Goal: Information Seeking & Learning: Learn about a topic

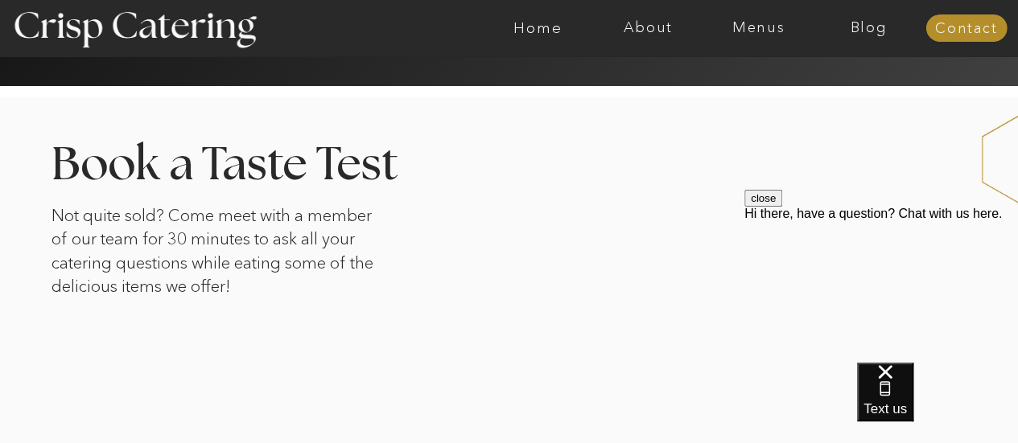
scroll to position [2573, 0]
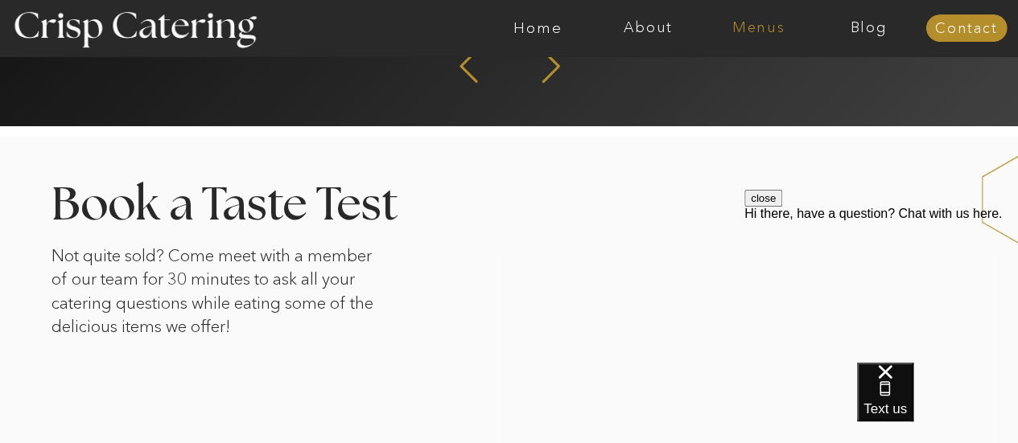
click at [750, 31] on nav "Menus" at bounding box center [758, 28] width 110 height 16
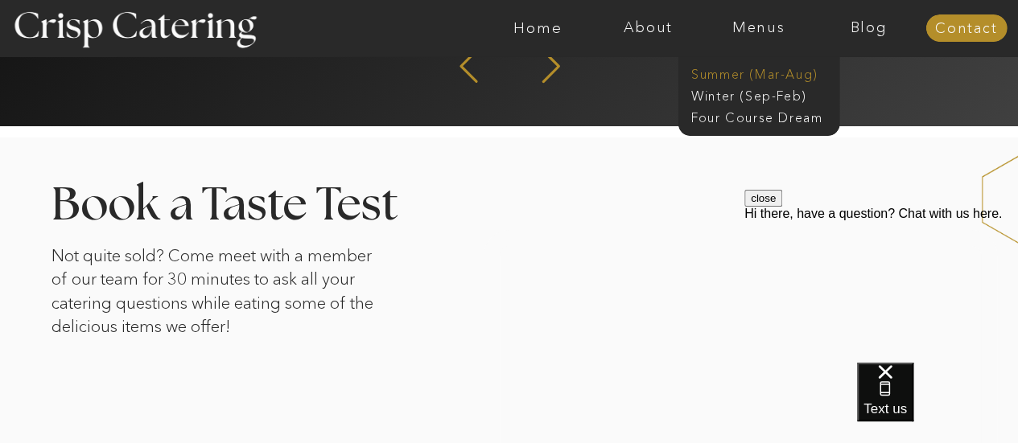
click at [792, 80] on nav "Summer (Mar-Aug)" at bounding box center [763, 72] width 144 height 15
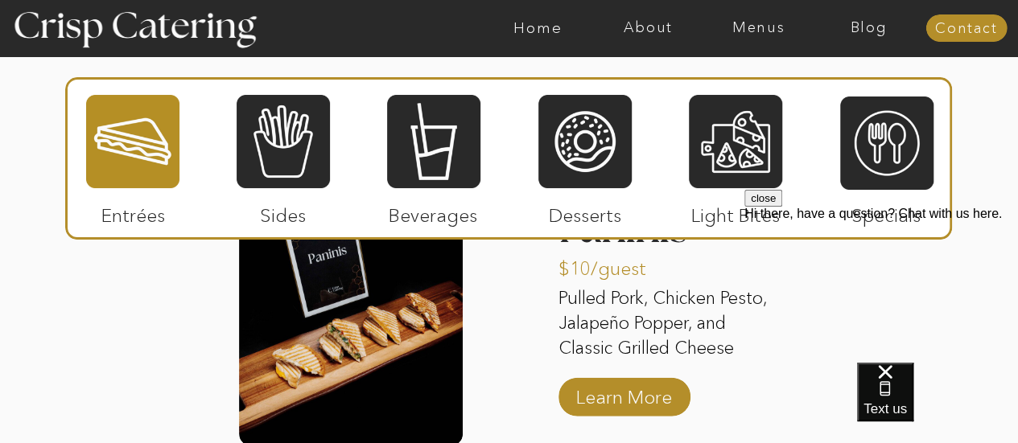
scroll to position [1654, 0]
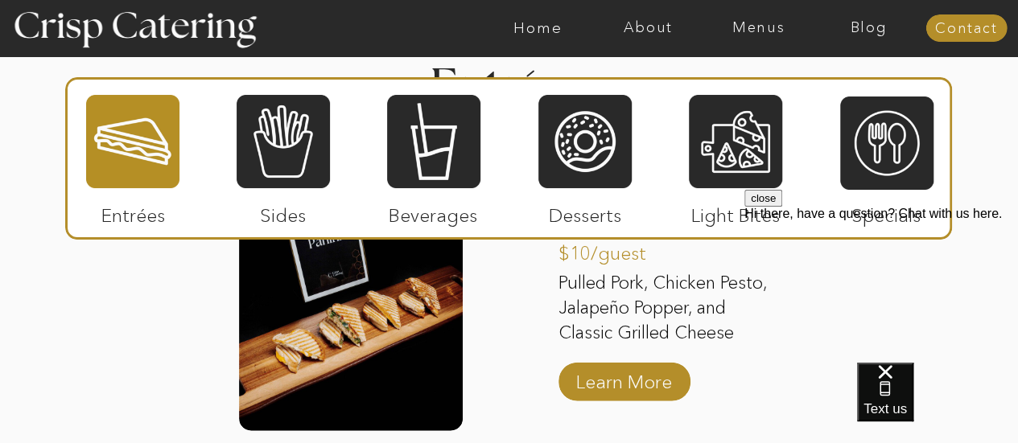
click at [813, 405] on div "About Home Menus Contact Blog About Crisp Crisp Cares Reviews faq About Home Me…" at bounding box center [509, 338] width 1018 height 3985
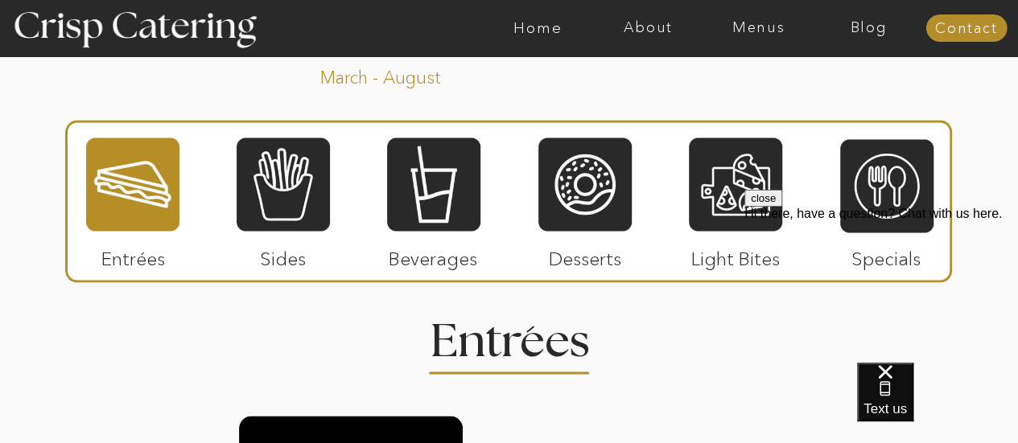
scroll to position [1461, 0]
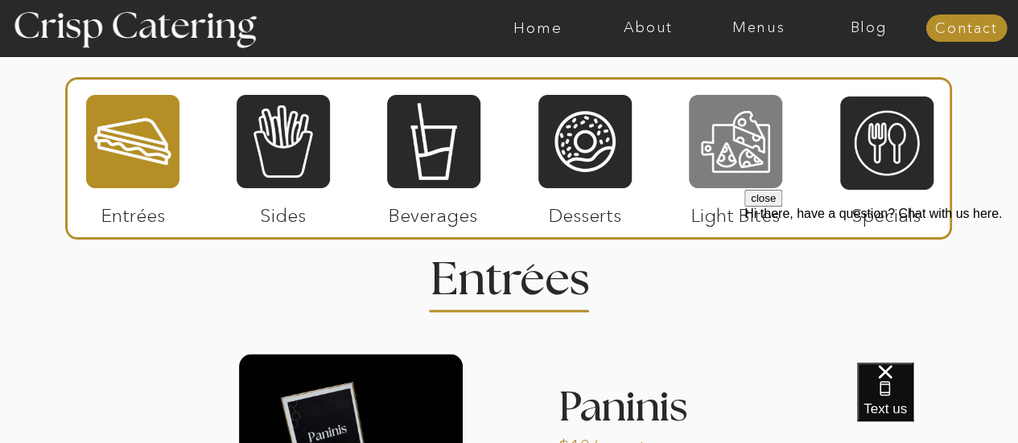
click at [741, 173] on div at bounding box center [735, 141] width 93 height 97
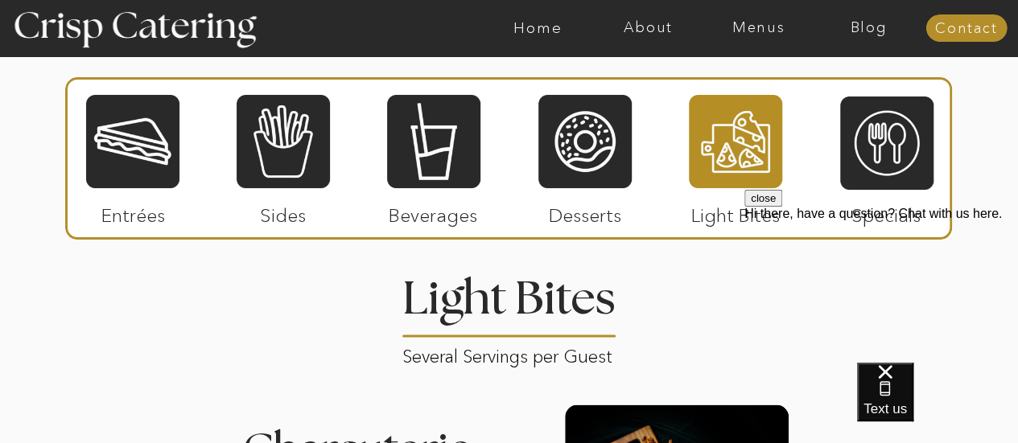
scroll to position [1419, 0]
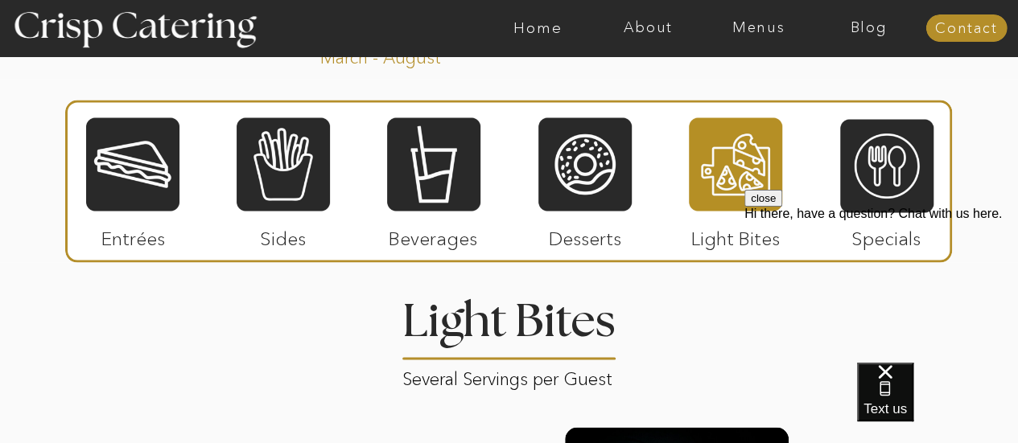
click at [888, 221] on div "close Hi there, have a question? Chat with us here." at bounding box center [881, 205] width 274 height 31
click at [782, 207] on button "close" at bounding box center [763, 198] width 38 height 17
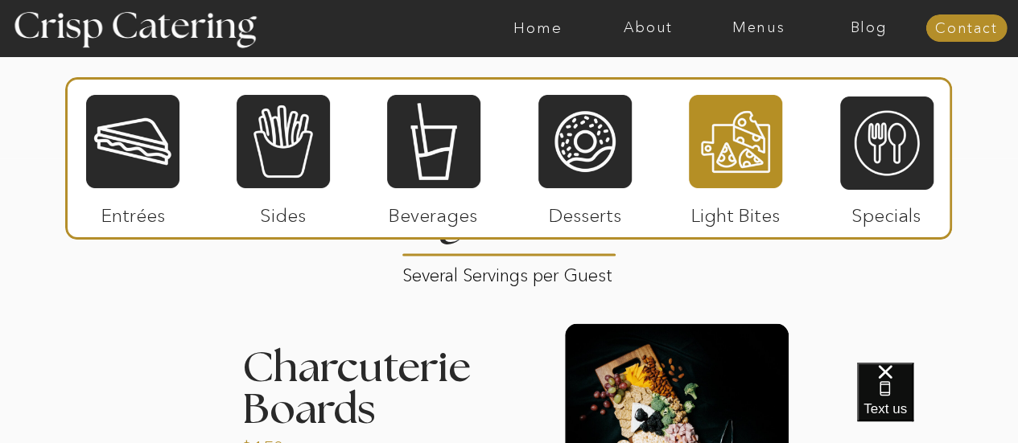
scroll to position [1497, 0]
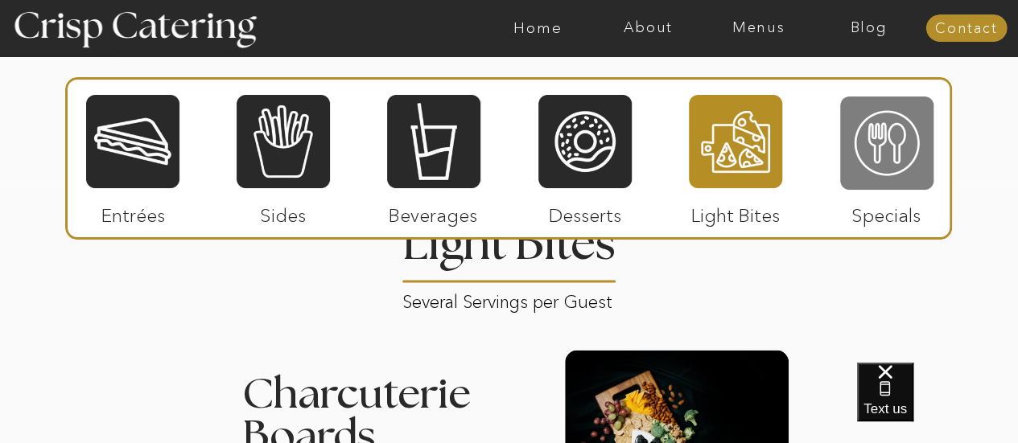
click at [890, 162] on div at bounding box center [886, 143] width 93 height 97
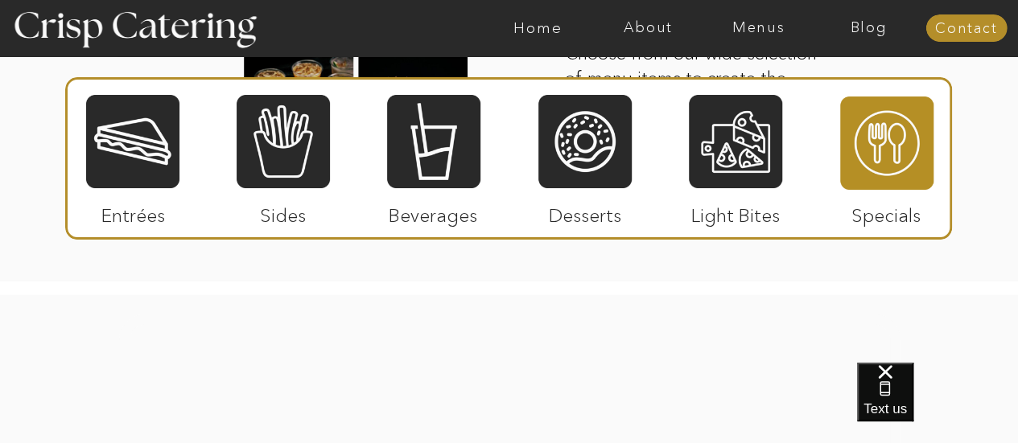
scroll to position [1625, 0]
